Goal: Task Accomplishment & Management: Use online tool/utility

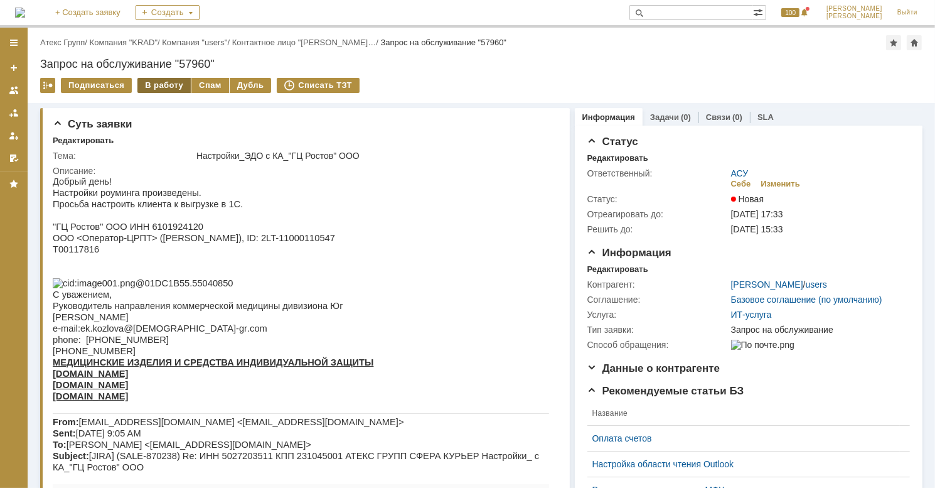
click at [159, 81] on div "В работу" at bounding box center [163, 85] width 53 height 15
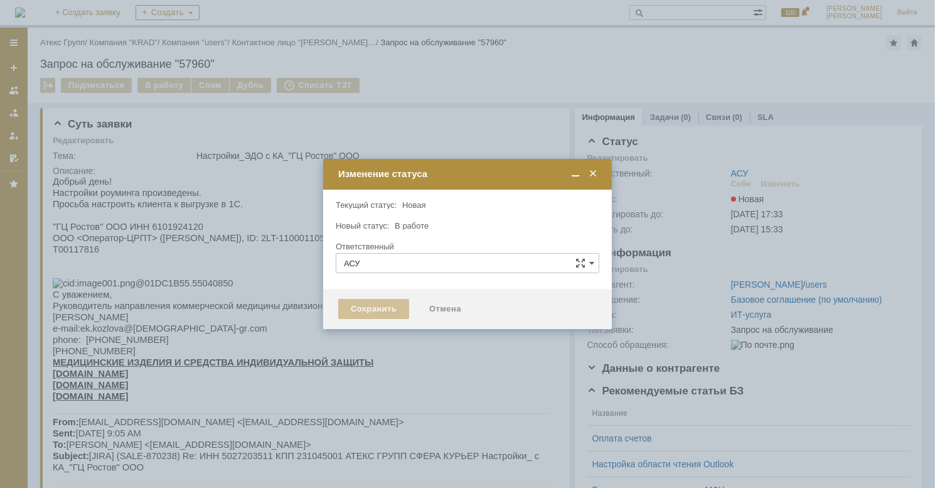
type input "[PERSON_NAME]"
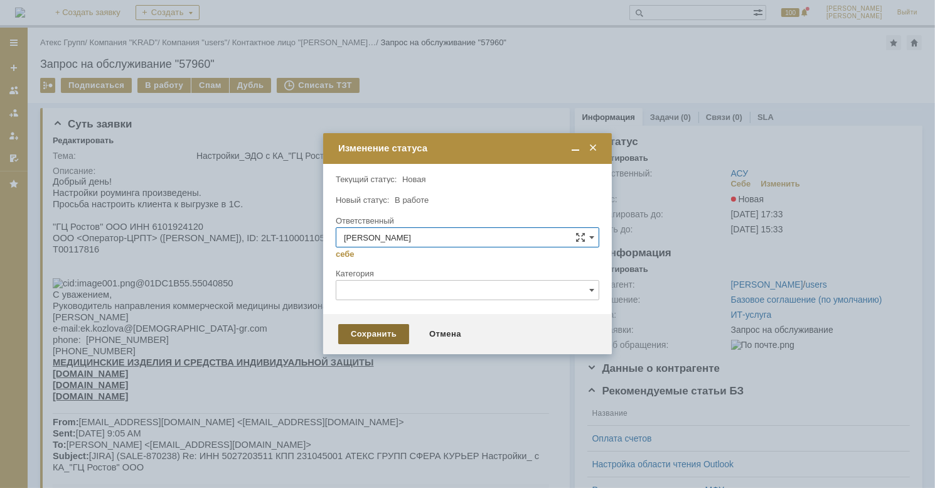
click at [343, 335] on div "Сохранить" at bounding box center [373, 334] width 71 height 20
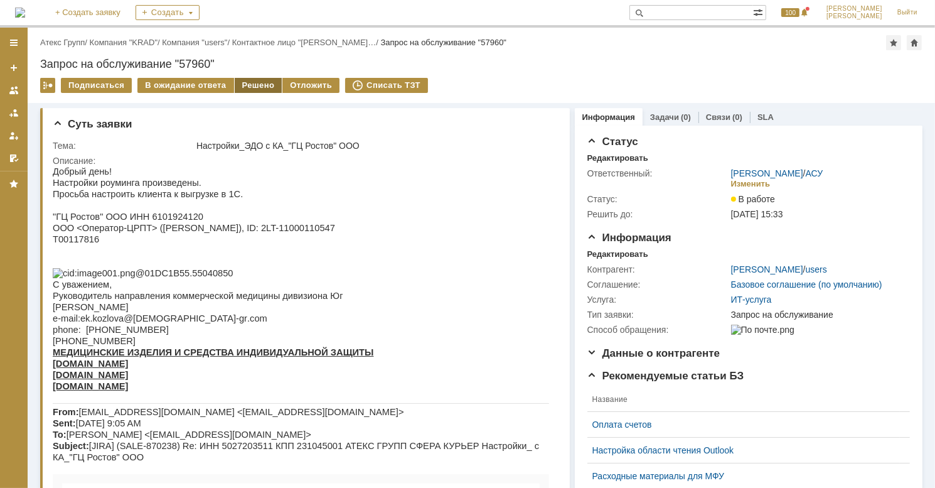
click at [260, 84] on div "Решено" at bounding box center [259, 85] width 48 height 15
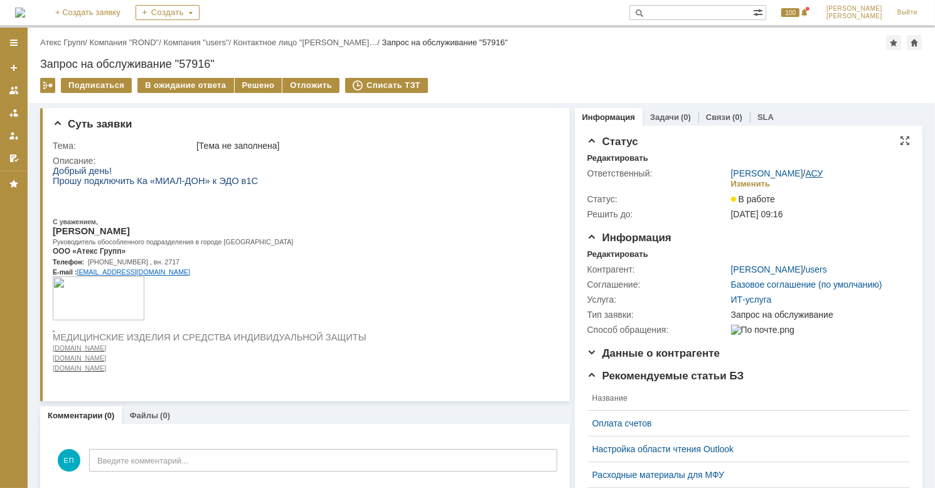
click at [806, 174] on link "АСУ" at bounding box center [815, 173] width 18 height 10
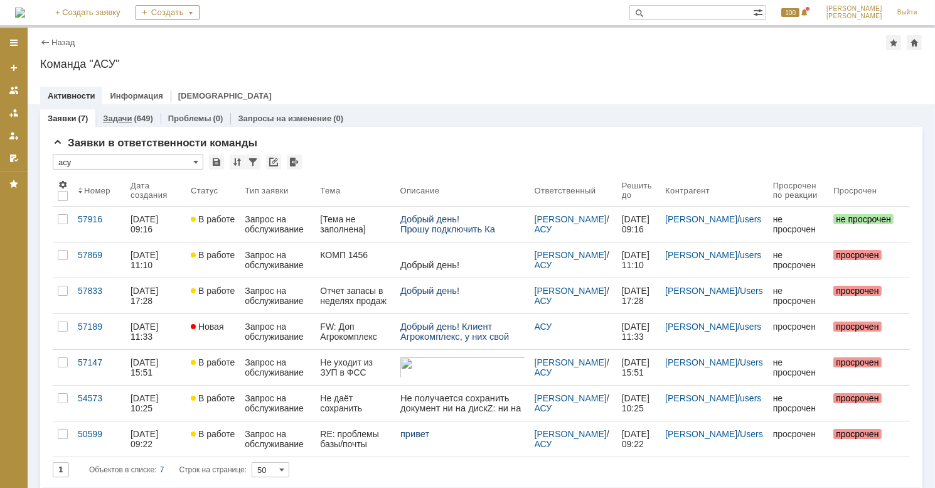
click at [119, 117] on link "Задачи" at bounding box center [117, 118] width 29 height 9
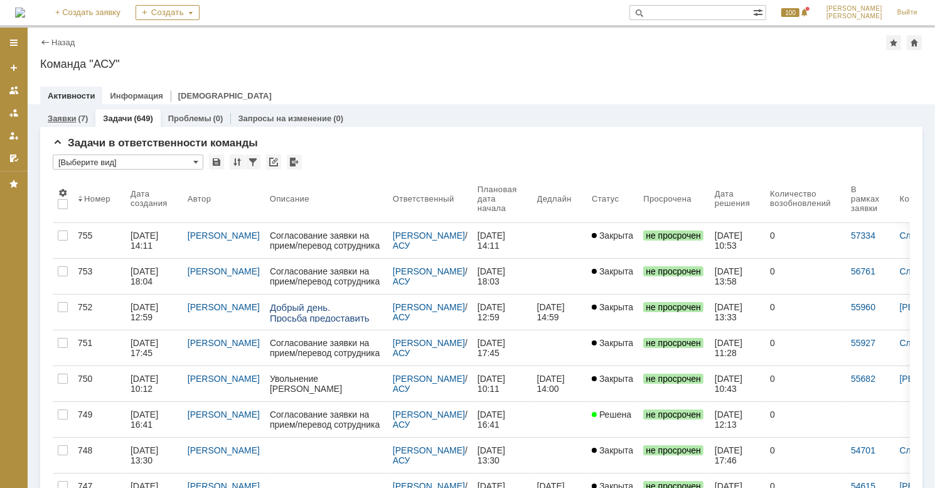
click at [73, 116] on link "Заявки" at bounding box center [62, 118] width 28 height 9
